Goal: Information Seeking & Learning: Understand process/instructions

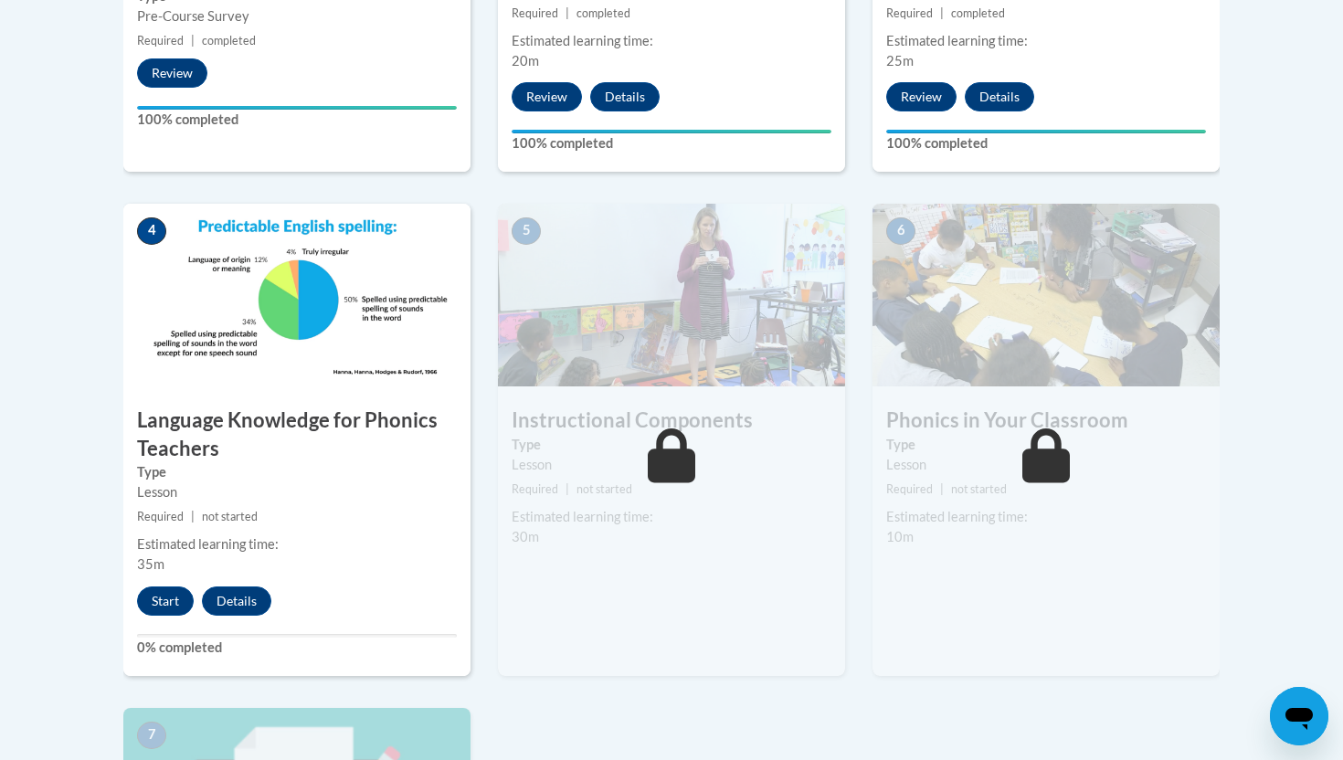
scroll to position [946, 0]
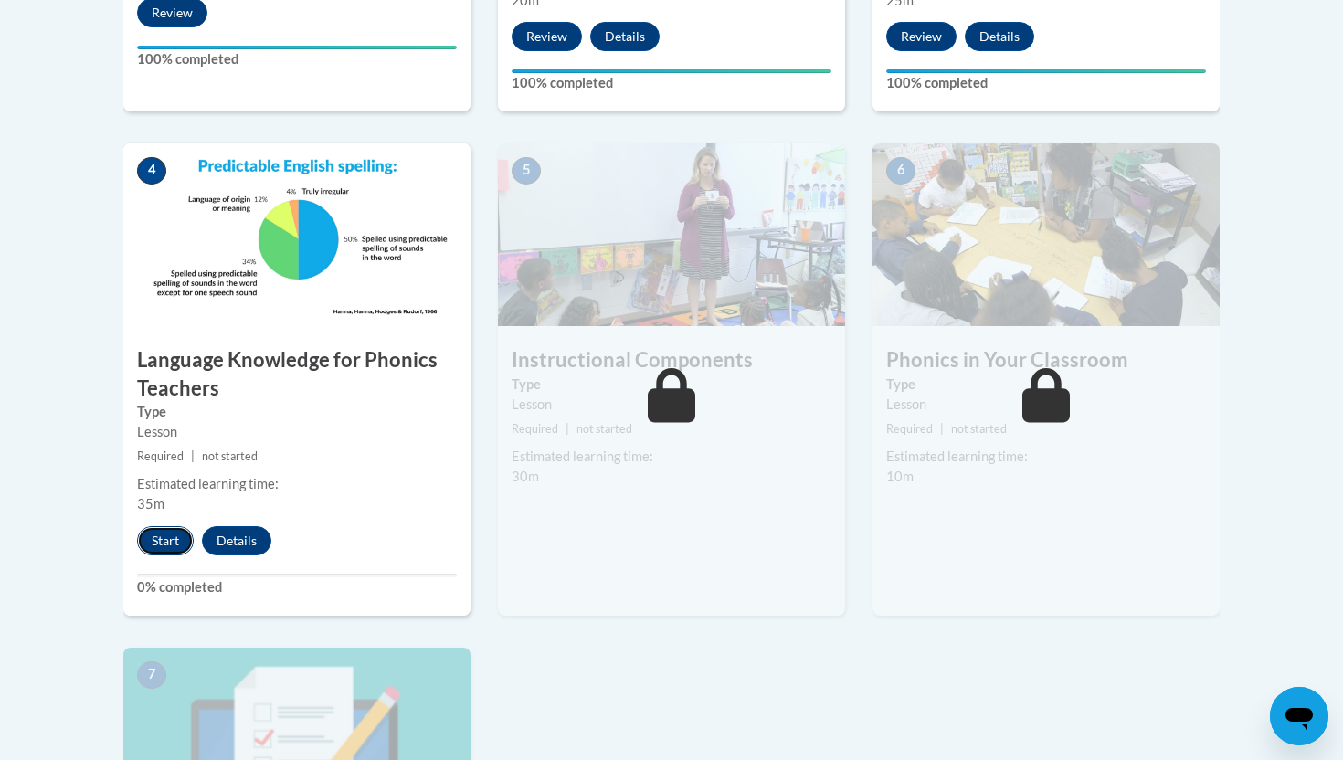
click at [156, 540] on button "Start" at bounding box center [165, 540] width 57 height 29
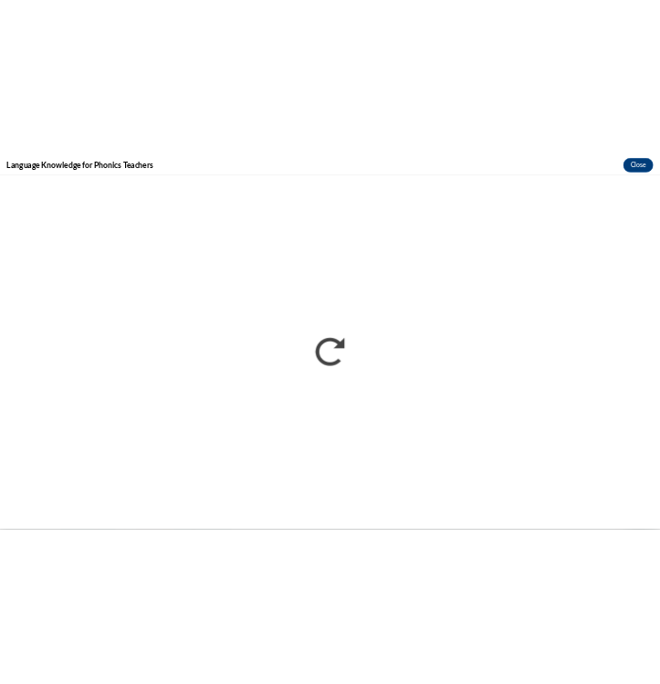
scroll to position [0, 0]
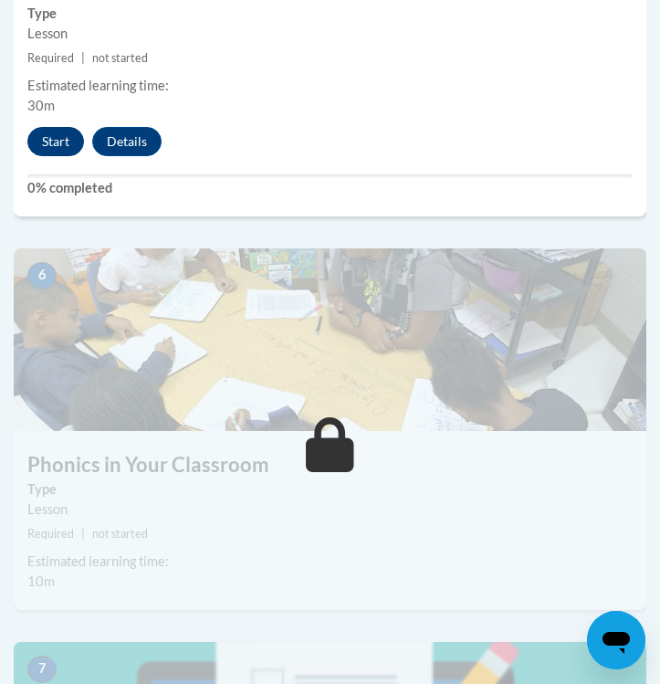
scroll to position [2747, 0]
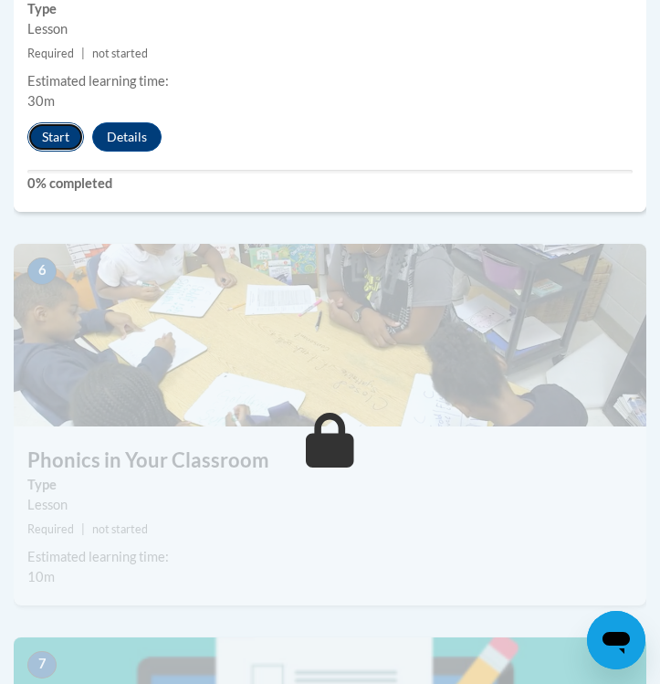
click at [59, 138] on button "Start" at bounding box center [55, 136] width 57 height 29
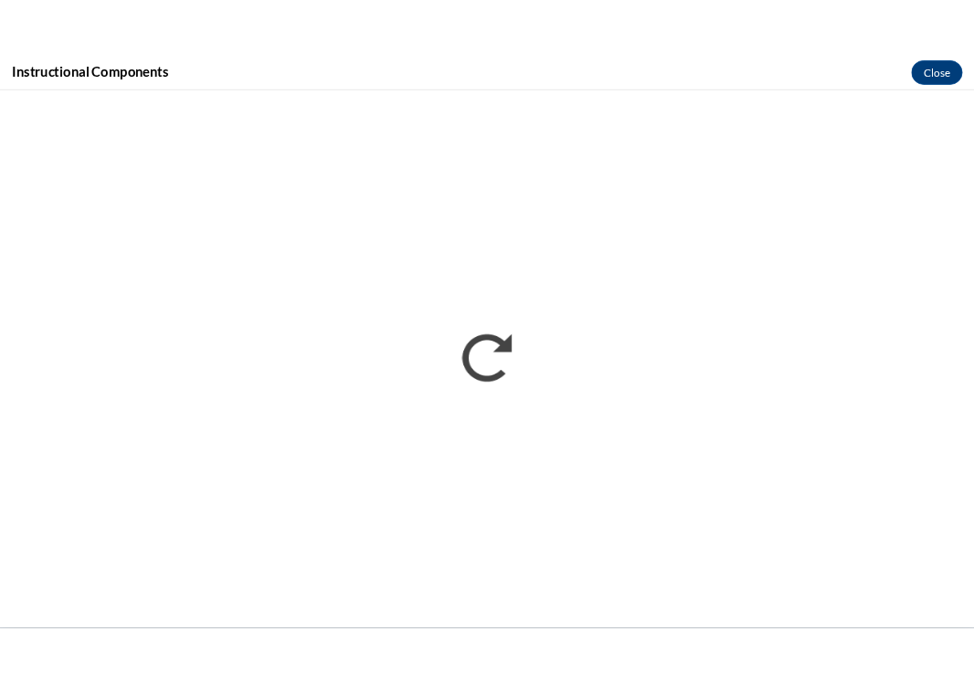
scroll to position [1794, 0]
